Goal: Information Seeking & Learning: Learn about a topic

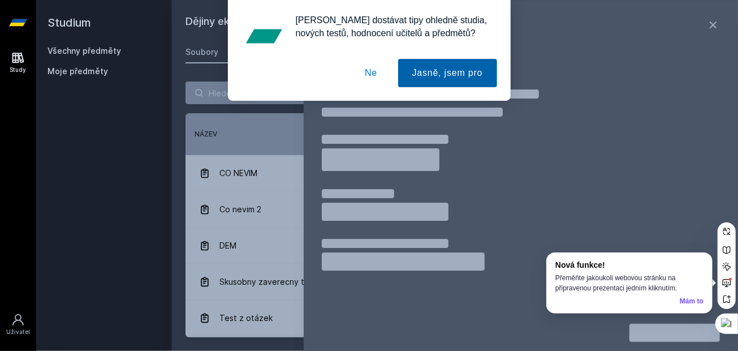
drag, startPoint x: 454, startPoint y: 64, endPoint x: 461, endPoint y: 45, distance: 20.4
click at [454, 65] on button "Jasně, jsem pro" at bounding box center [447, 73] width 99 height 28
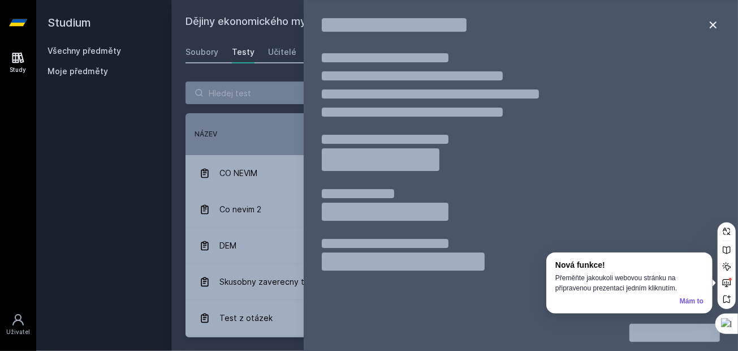
click at [712, 25] on icon at bounding box center [713, 24] width 7 height 7
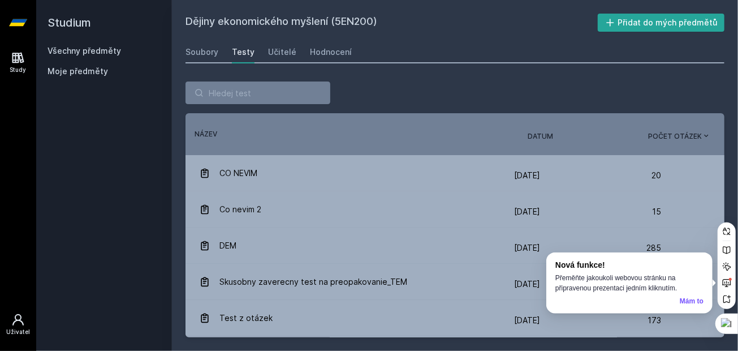
click at [12, 325] on icon at bounding box center [17, 319] width 11 height 11
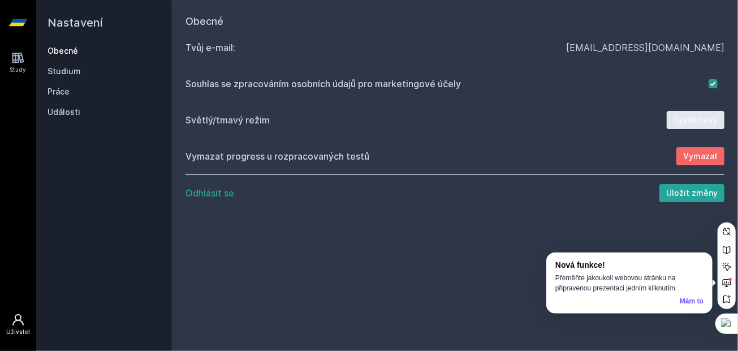
click at [72, 54] on link "Obecné" at bounding box center [103, 50] width 113 height 11
click at [9, 58] on link "Study" at bounding box center [18, 62] width 32 height 34
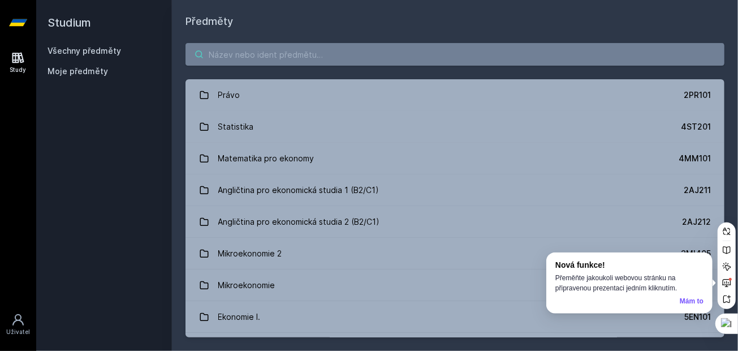
click at [252, 59] on input "search" at bounding box center [454, 54] width 539 height 23
paste input "5HD213"
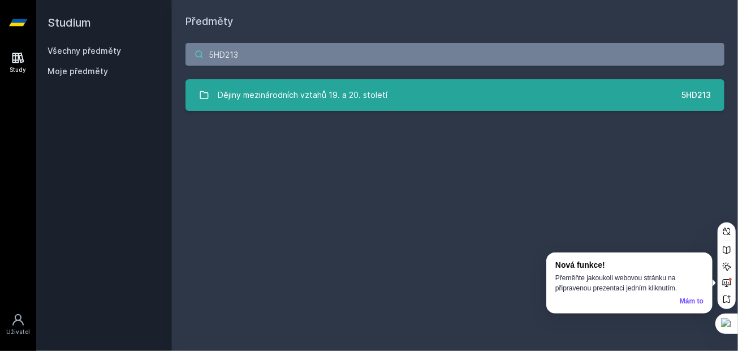
type input "5HD213"
click at [302, 90] on div "Dějiny mezinárodních vztahů 19. a 20. století" at bounding box center [303, 95] width 170 height 23
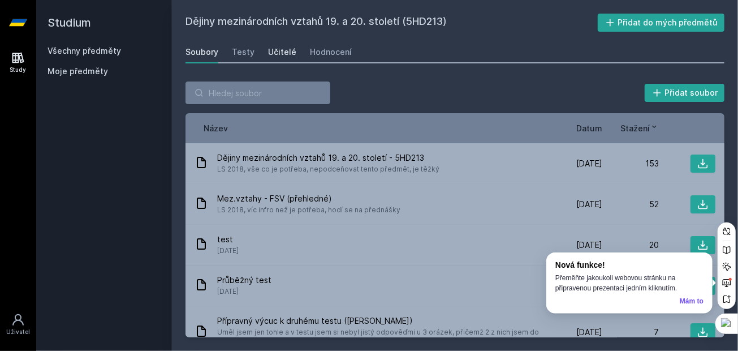
click at [286, 50] on div "Učitelé" at bounding box center [282, 51] width 28 height 11
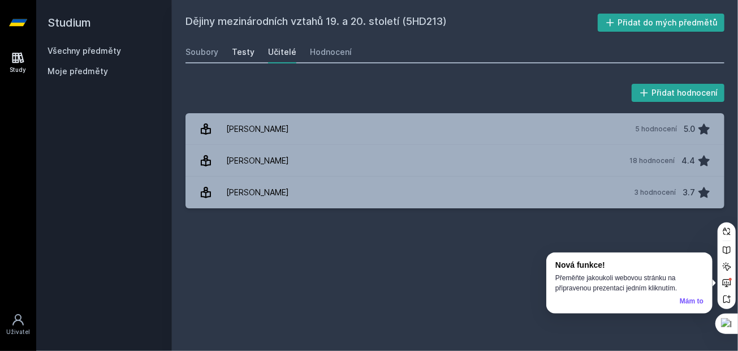
click at [247, 49] on div "Testy" at bounding box center [243, 51] width 23 height 11
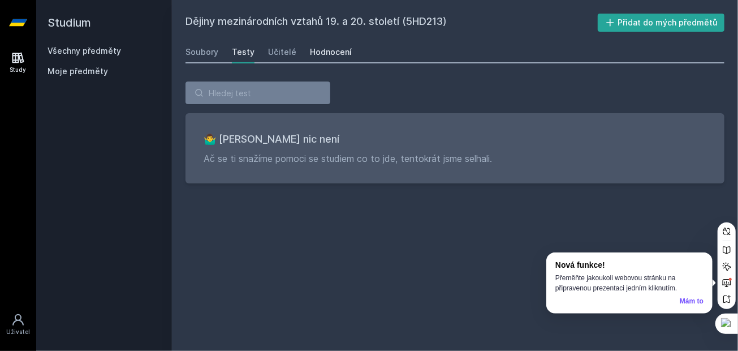
click at [339, 44] on link "Hodnocení" at bounding box center [331, 52] width 42 height 23
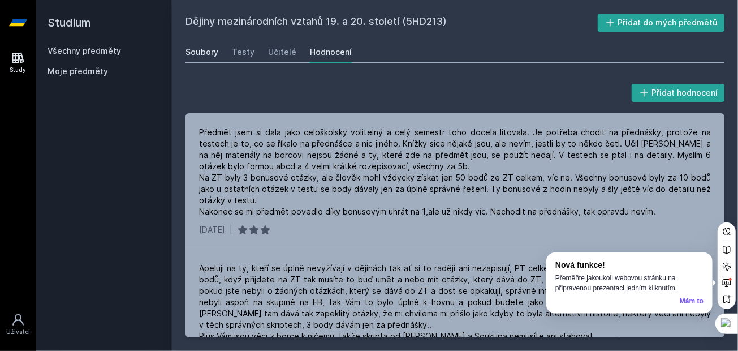
click at [193, 49] on div "Soubory" at bounding box center [201, 51] width 33 height 11
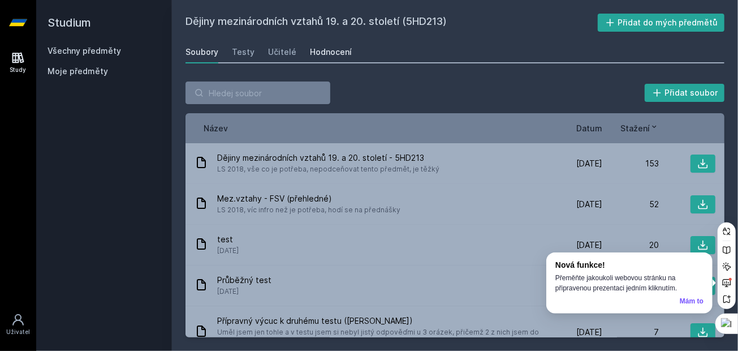
click at [338, 55] on div "Hodnocení" at bounding box center [331, 51] width 42 height 11
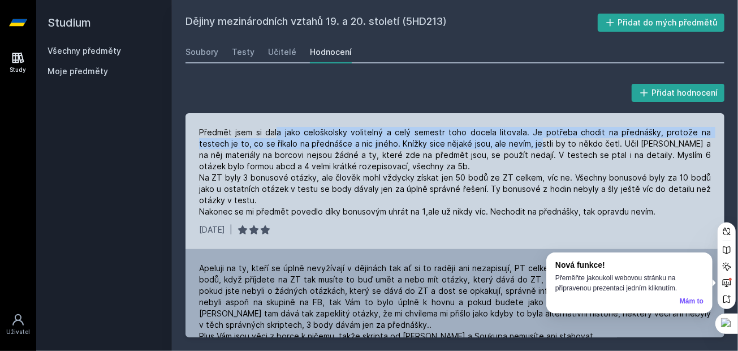
drag, startPoint x: 310, startPoint y: 133, endPoint x: 511, endPoint y: 140, distance: 200.8
click at [511, 140] on div "Předmět jsem si dala jako celoškolsky volitelný a celý semestr toho docela lito…" at bounding box center [455, 172] width 512 height 90
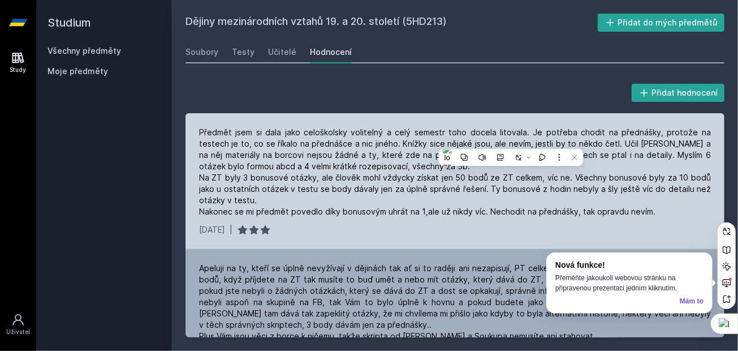
drag, startPoint x: 511, startPoint y: 140, endPoint x: 449, endPoint y: 209, distance: 92.1
click at [449, 209] on div "Předmět jsem si dala jako celoškolsky volitelný a celý semestr toho docela lito…" at bounding box center [455, 172] width 512 height 90
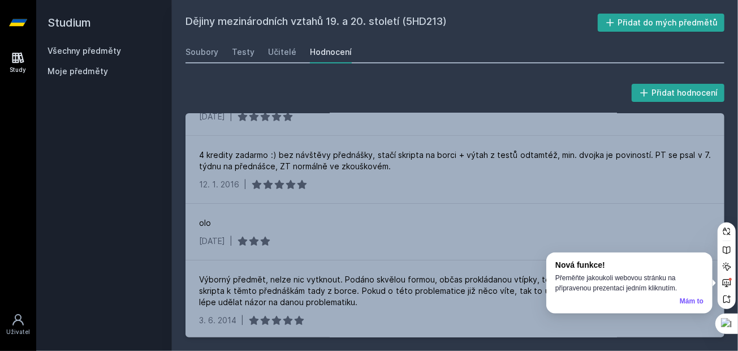
scroll to position [339, 0]
